Goal: Task Accomplishment & Management: Manage account settings

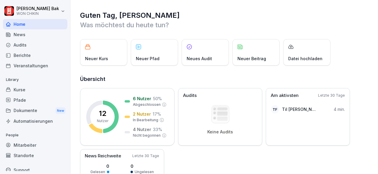
click at [25, 144] on div "Mitarbeiter" at bounding box center [35, 145] width 64 height 10
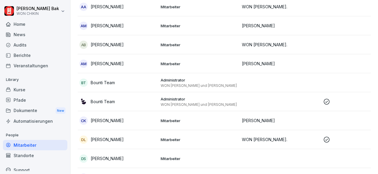
click at [64, 12] on html "[PERSON_NAME] WON CHIKIN Home News Audits Berichte Veranstaltungen Library Kurs…" at bounding box center [189, 87] width 378 height 174
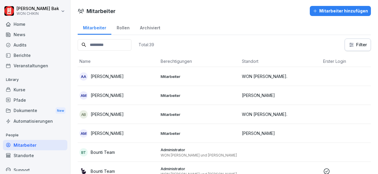
click at [350, 10] on div "Mitarbeiter hinzufügen" at bounding box center [340, 11] width 55 height 7
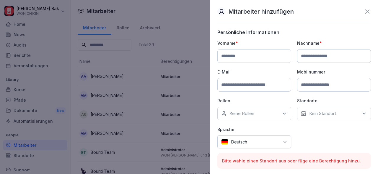
click at [193, 20] on div at bounding box center [189, 87] width 378 height 174
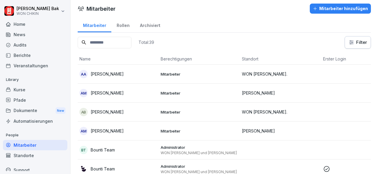
scroll to position [0, 0]
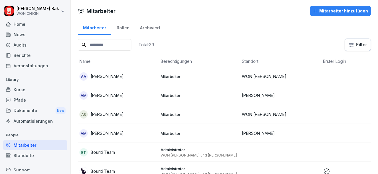
click at [121, 28] on div "Rollen" at bounding box center [122, 27] width 23 height 15
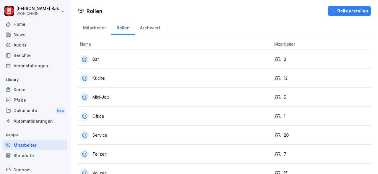
click at [156, 30] on div "Archiviert" at bounding box center [150, 27] width 31 height 15
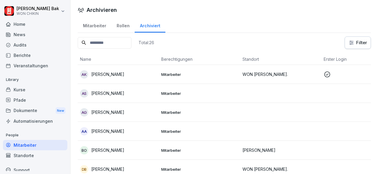
click at [88, 22] on div "Mitarbeiter" at bounding box center [95, 24] width 34 height 15
